Goal: Transaction & Acquisition: Purchase product/service

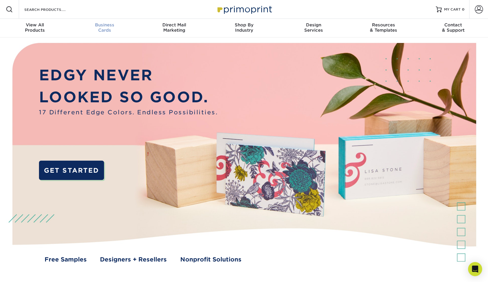
click at [109, 30] on div "Business Cards" at bounding box center [105, 27] width 70 height 11
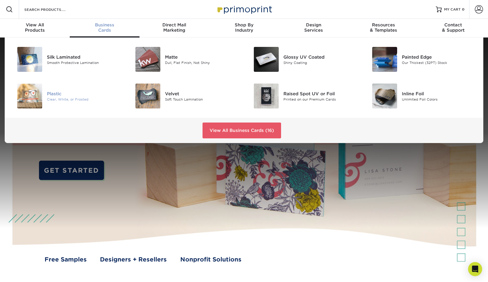
click at [52, 92] on div "Plastic" at bounding box center [84, 93] width 75 height 6
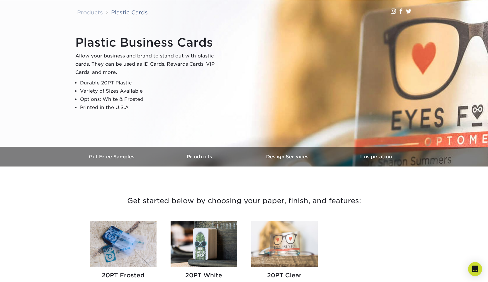
scroll to position [98, 0]
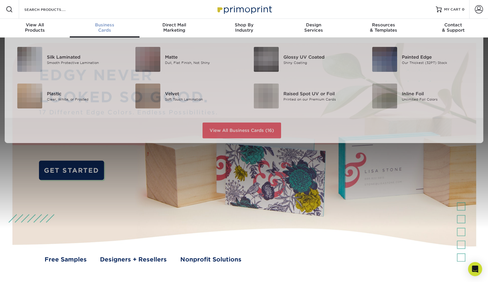
click at [107, 24] on span "Business" at bounding box center [105, 24] width 70 height 5
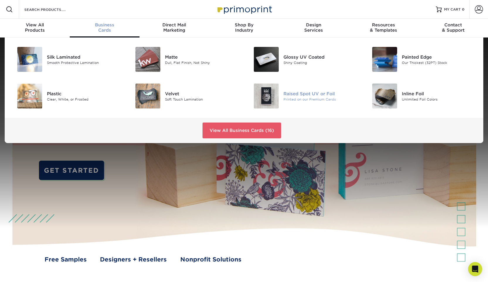
click at [263, 93] on img at bounding box center [266, 96] width 25 height 25
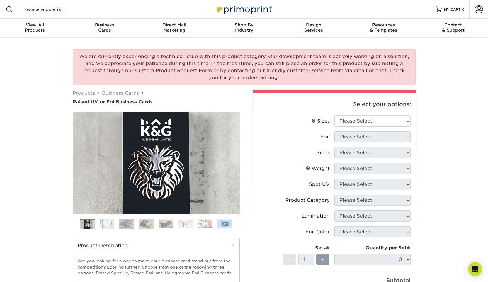
click at [153, 226] on img at bounding box center [146, 224] width 15 height 10
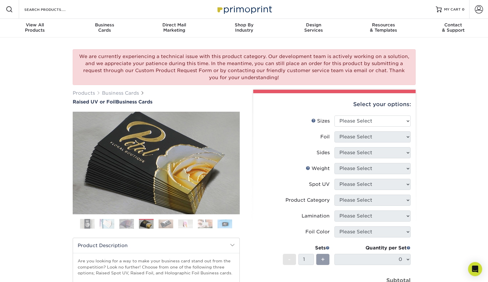
click at [162, 224] on img at bounding box center [166, 223] width 15 height 9
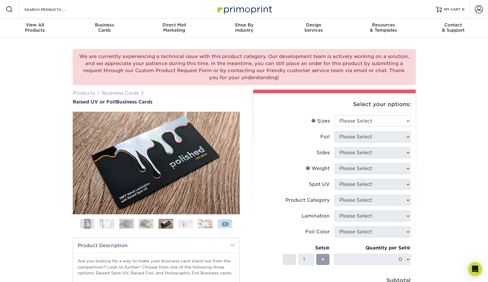
click at [178, 223] on ol at bounding box center [156, 226] width 167 height 14
click at [183, 223] on img at bounding box center [185, 223] width 15 height 9
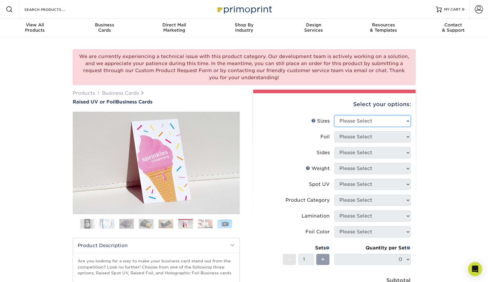
click at [372, 119] on select "Please Select 2" x 3.5" - Standard" at bounding box center [373, 121] width 76 height 11
select select "2.00x3.50"
click at [369, 136] on select "Please Select No Yes" at bounding box center [373, 136] width 76 height 11
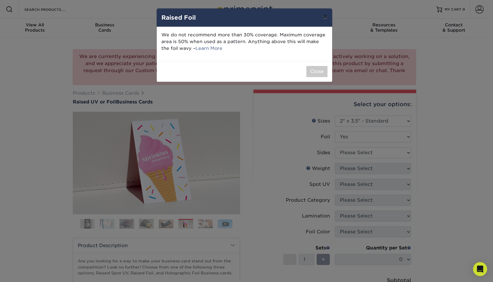
click at [323, 18] on button "×" at bounding box center [324, 17] width 13 height 16
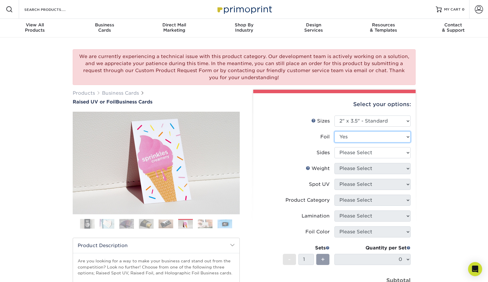
click at [364, 139] on select "Please Select No Yes" at bounding box center [373, 136] width 76 height 11
select select "0"
click at [363, 152] on select "Please Select Print Both Sides Print Front Only" at bounding box center [373, 152] width 76 height 11
select select "13abbda7-1d64-4f25-8bb2-c179b224825d"
click at [363, 168] on select "Please Select 16PT" at bounding box center [373, 168] width 76 height 11
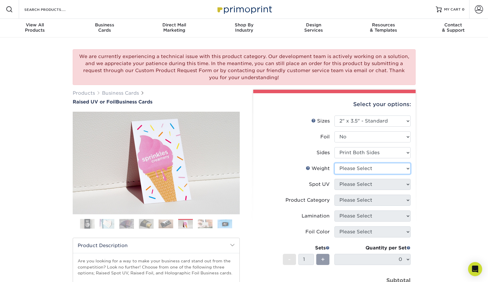
select select "16PT"
click at [358, 188] on select "Please Select No Spot UV Front Only" at bounding box center [373, 184] width 76 height 11
select select "1"
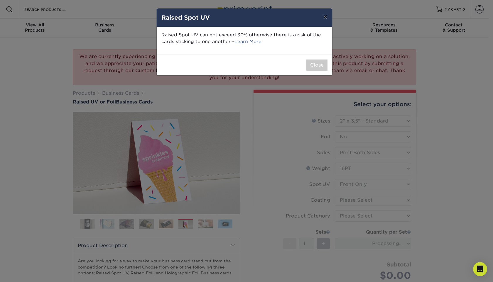
click at [328, 15] on button "×" at bounding box center [324, 17] width 13 height 16
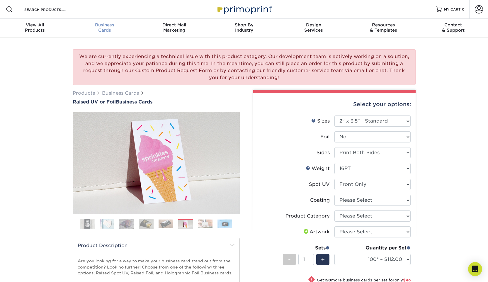
click at [107, 33] on link "Business Cards" at bounding box center [105, 28] width 70 height 19
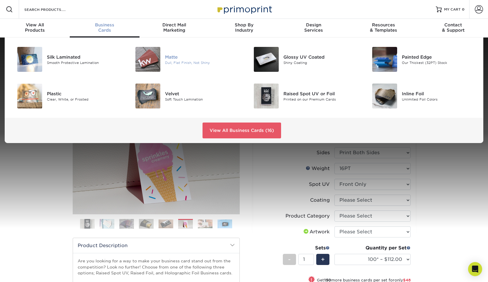
click at [148, 59] on img at bounding box center [148, 59] width 25 height 25
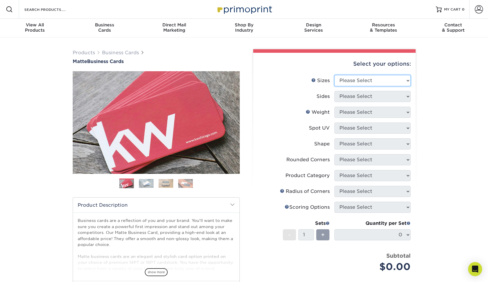
click at [374, 77] on select "Please Select 1.5" x 3.5" - Mini 1.75" x 3.5" - Mini 2" x 2" - Square 2" x 3" -…" at bounding box center [373, 80] width 76 height 11
select select "2.00x3.50"
click at [373, 99] on select "Please Select Print Both Sides Print Front Only" at bounding box center [373, 96] width 76 height 11
select select "13abbda7-1d64-4f25-8bb2-c179b224825d"
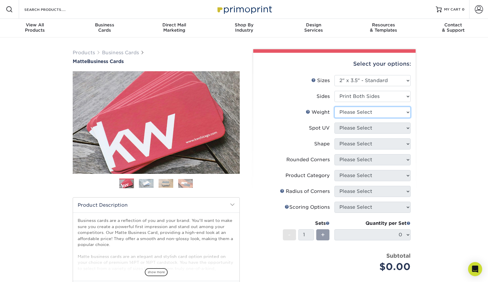
click at [371, 111] on select "Please Select 16PT 14PT" at bounding box center [373, 112] width 76 height 11
select select "14PT"
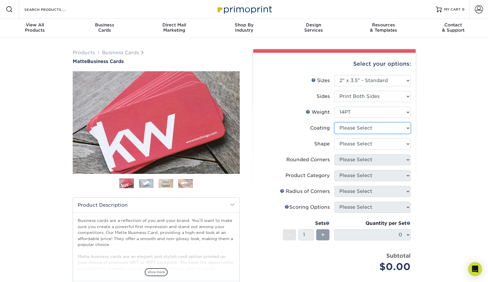
click at [368, 128] on select at bounding box center [373, 128] width 76 height 11
select select "121bb7b5-3b4d-429f-bd8d-bbf80e953313"
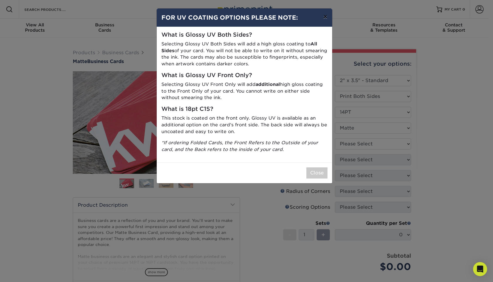
click at [325, 16] on button "×" at bounding box center [324, 17] width 13 height 16
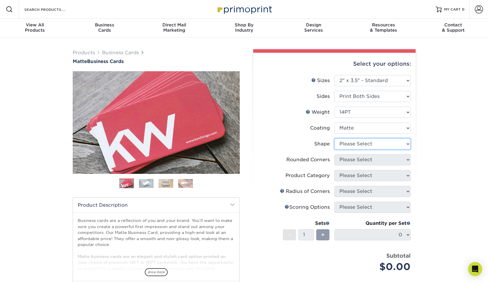
click at [375, 147] on select "Please Select Standard" at bounding box center [373, 143] width 76 height 11
select select "standard"
click at [373, 161] on select "Please Select Yes - Round 2 Corners Yes - Round 4 Corners No" at bounding box center [373, 159] width 76 height 11
select select "0"
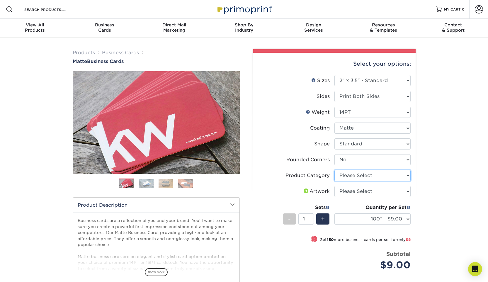
click at [367, 177] on select "Please Select Business Cards" at bounding box center [373, 175] width 76 height 11
select select "3b5148f1-0588-4f88-a218-97bcfdce65c1"
click at [370, 191] on select "Please Select I will upload files I need a design - $100" at bounding box center [373, 191] width 76 height 11
select select "upload"
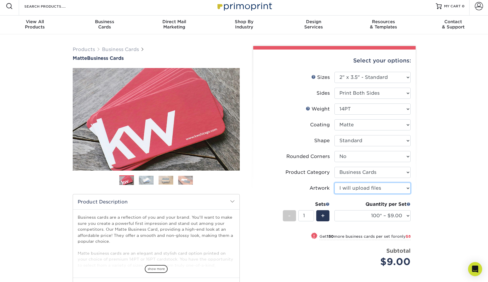
scroll to position [56, 0]
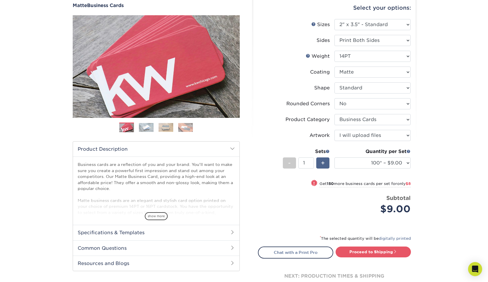
click at [326, 163] on div "+" at bounding box center [323, 163] width 13 height 11
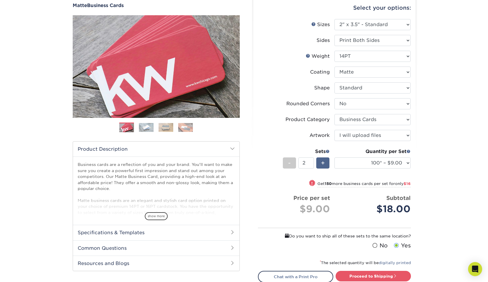
click at [326, 163] on div "+" at bounding box center [323, 163] width 13 height 11
type input "3"
